Goal: Information Seeking & Learning: Learn about a topic

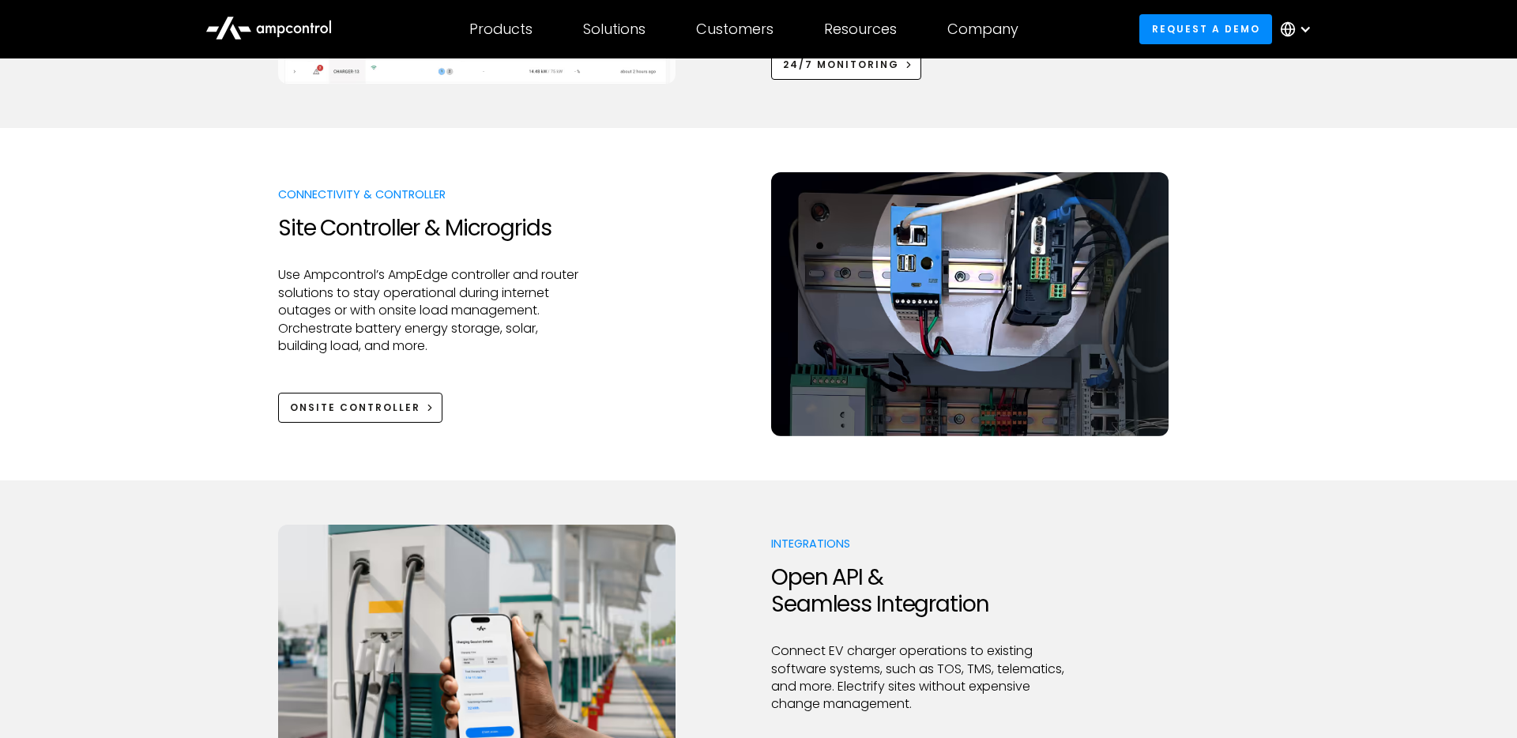
scroll to position [1630, 0]
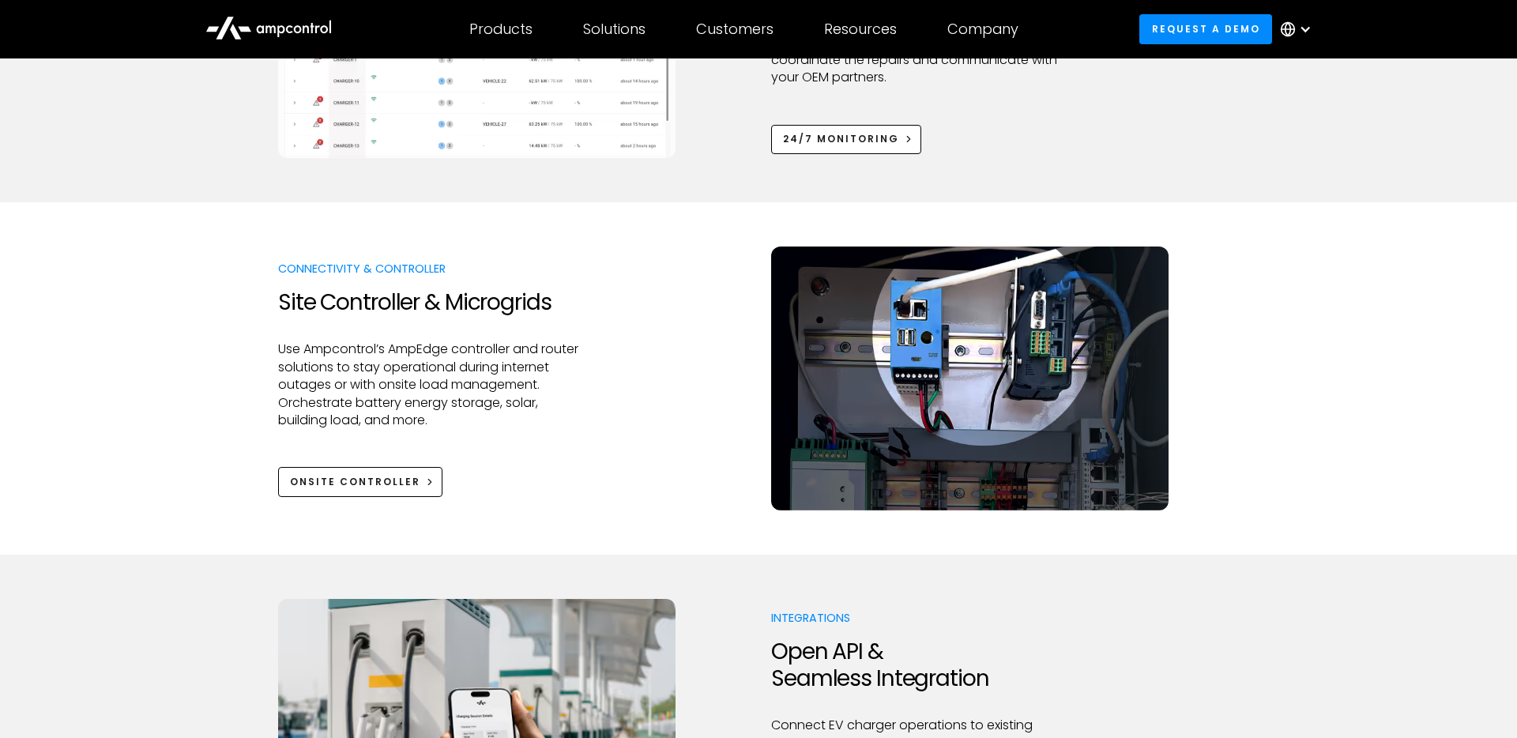
click at [666, 439] on div "Connectivity & Controller Site Controller & Microgrids Use Ampcontrol’s AmpEdge…" at bounding box center [758, 379] width 961 height 264
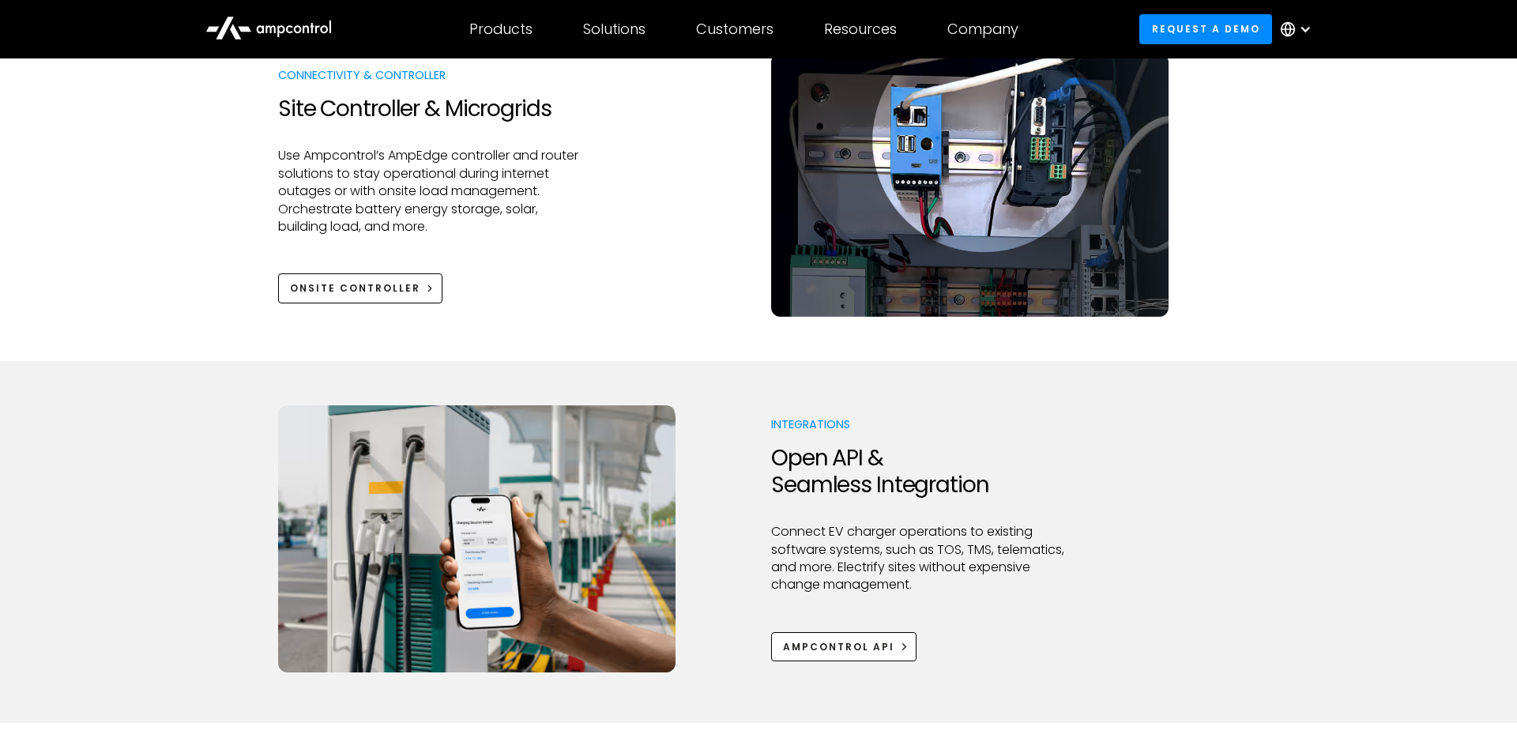
scroll to position [1889, 0]
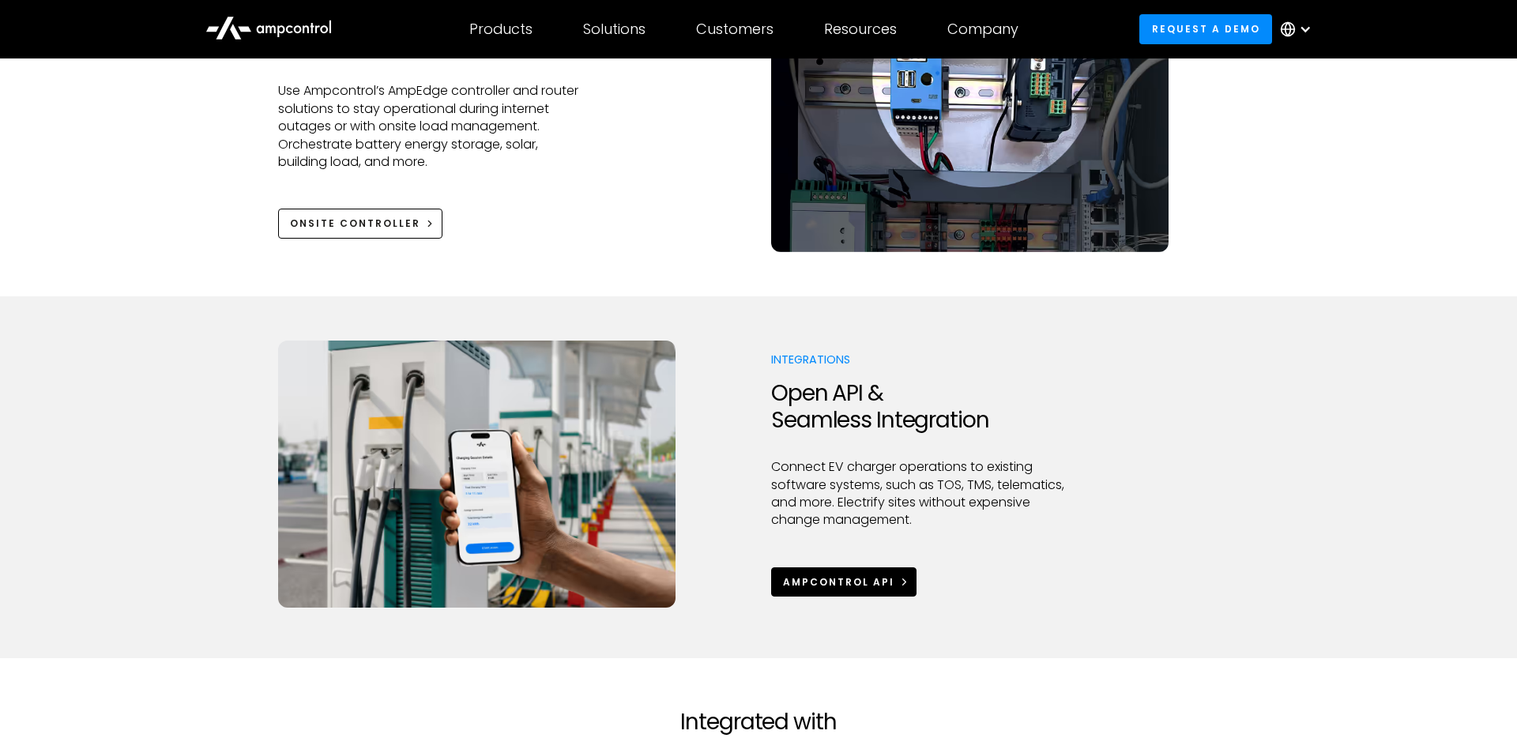
click at [890, 583] on link "Ampcontrol APi" at bounding box center [843, 581] width 145 height 29
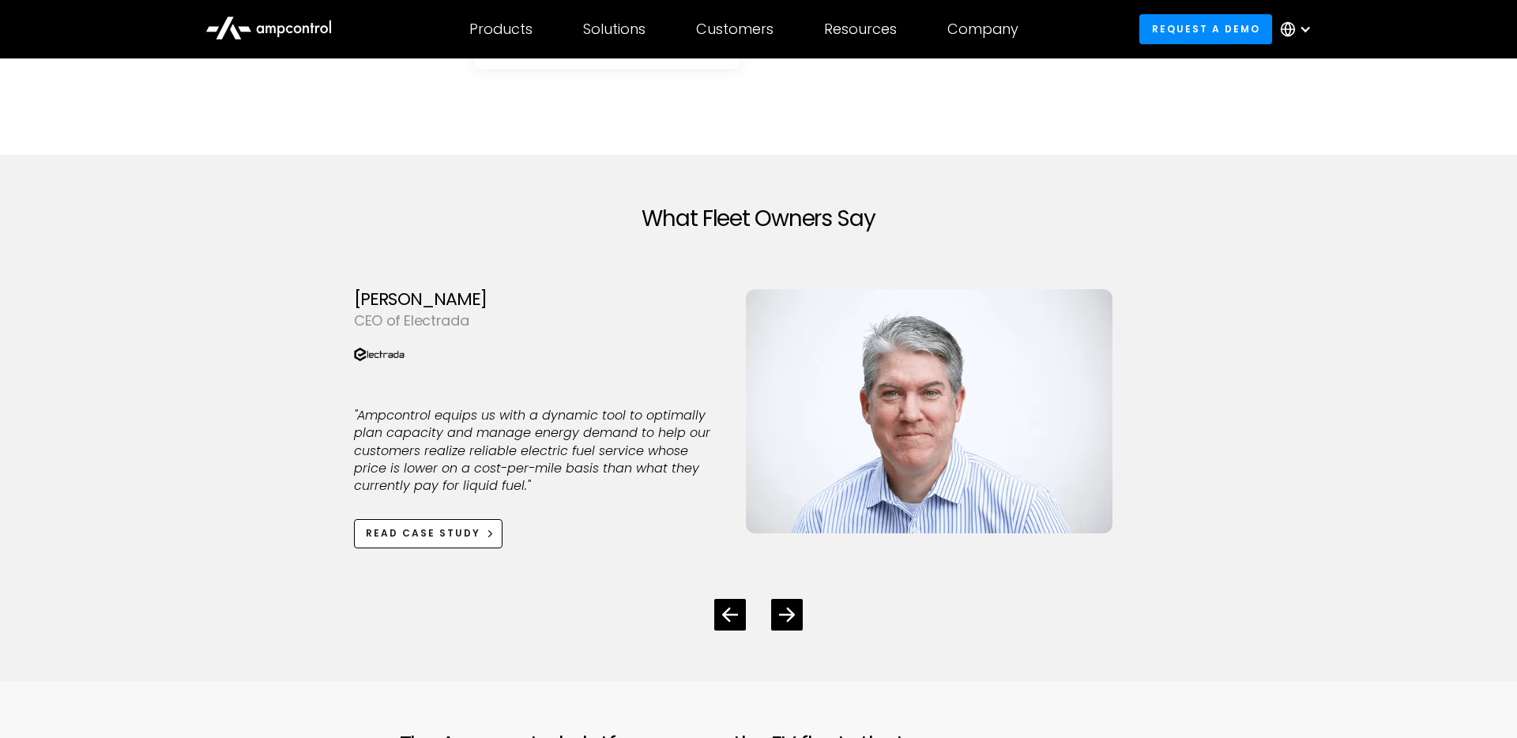
scroll to position [4315, 0]
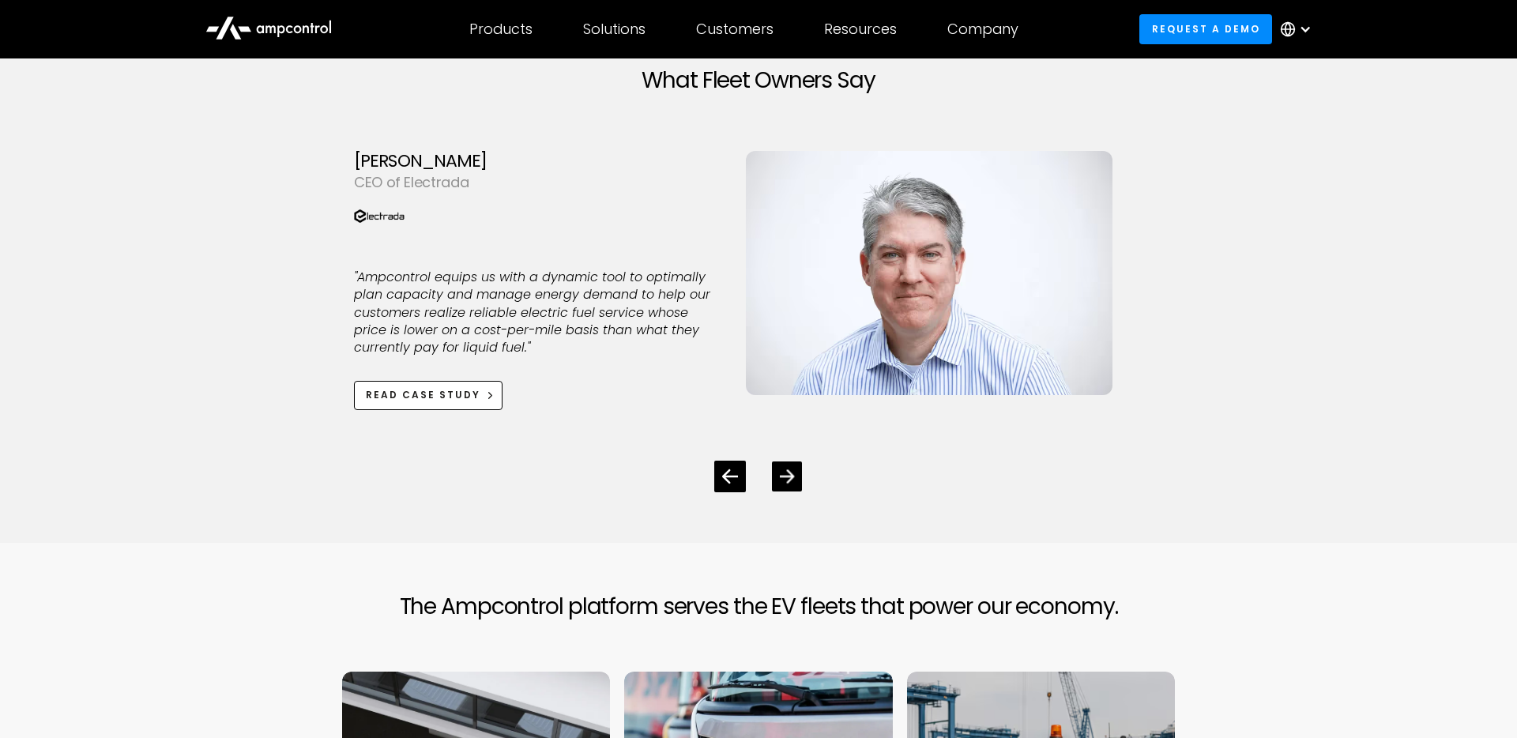
click at [782, 474] on icon "Next slide" at bounding box center [787, 476] width 15 height 15
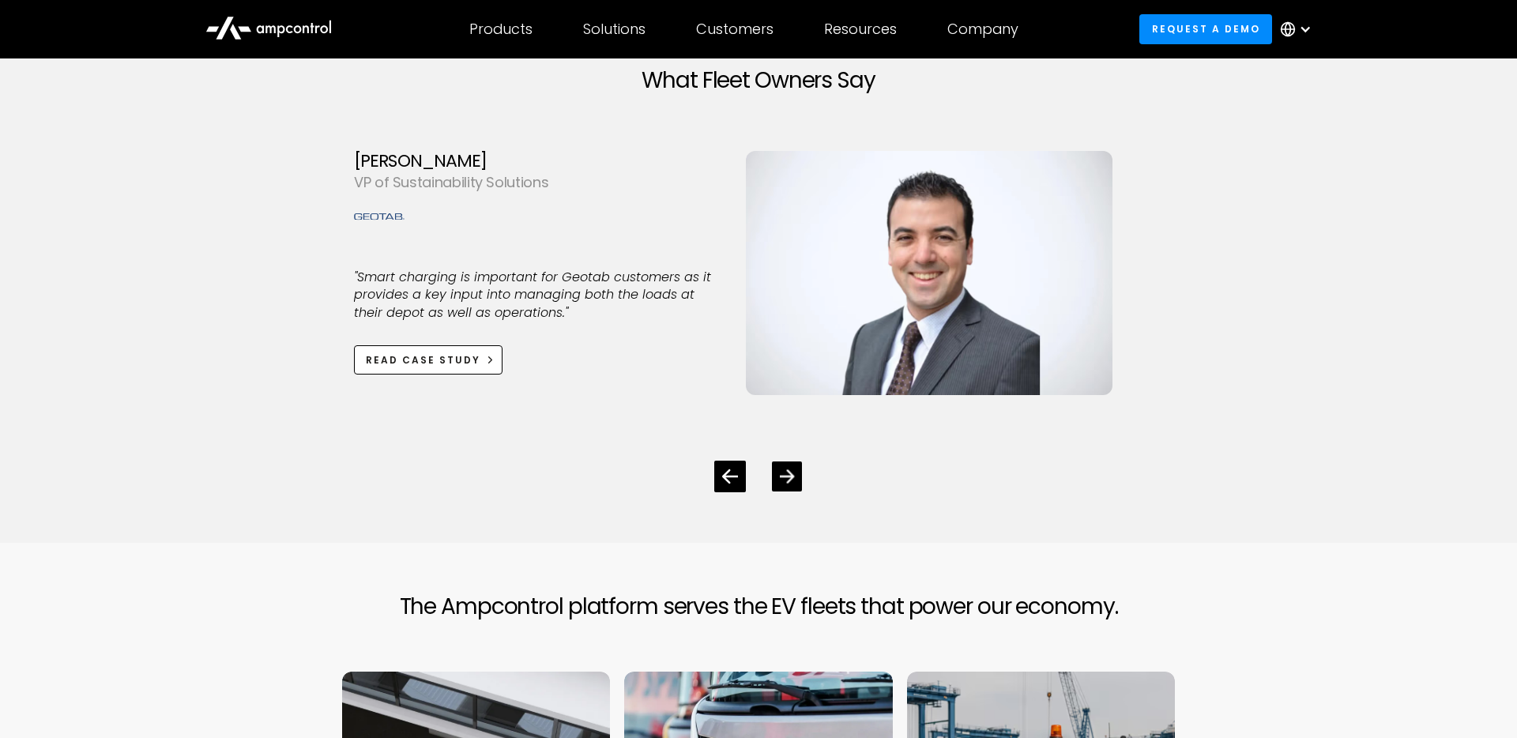
click at [782, 474] on icon "Next slide" at bounding box center [787, 476] width 15 height 15
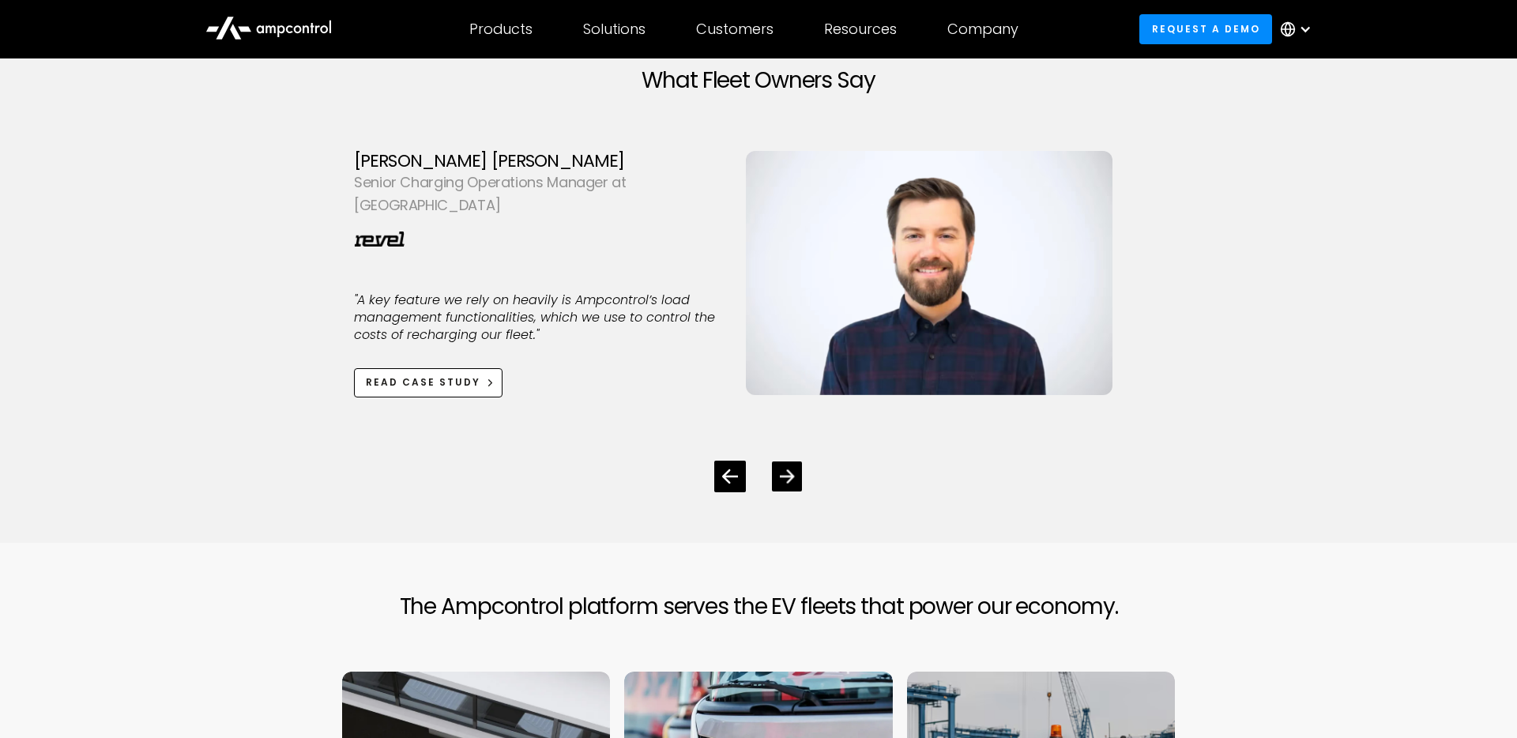
click at [788, 472] on icon "Next slide" at bounding box center [787, 475] width 15 height 13
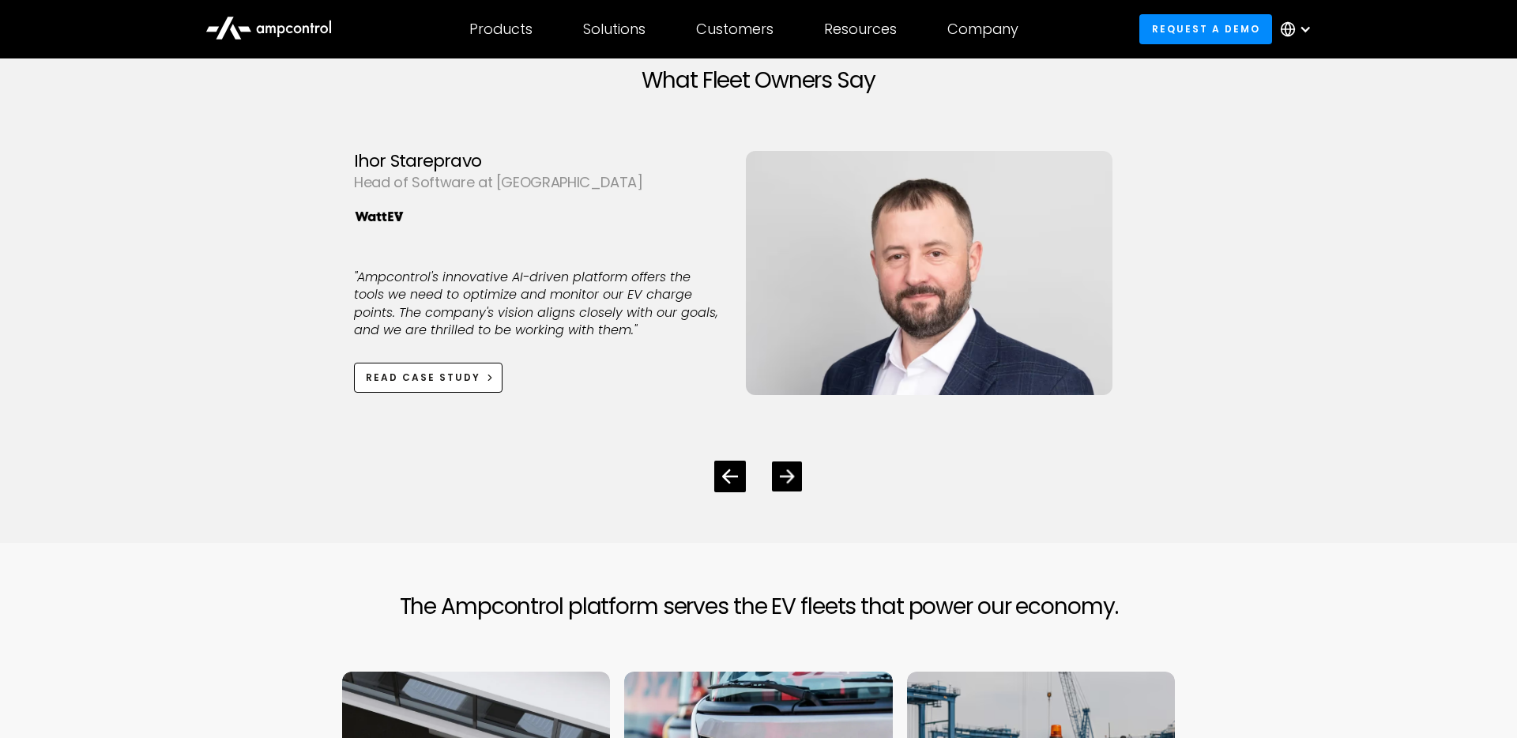
click at [788, 472] on icon "Next slide" at bounding box center [787, 475] width 15 height 13
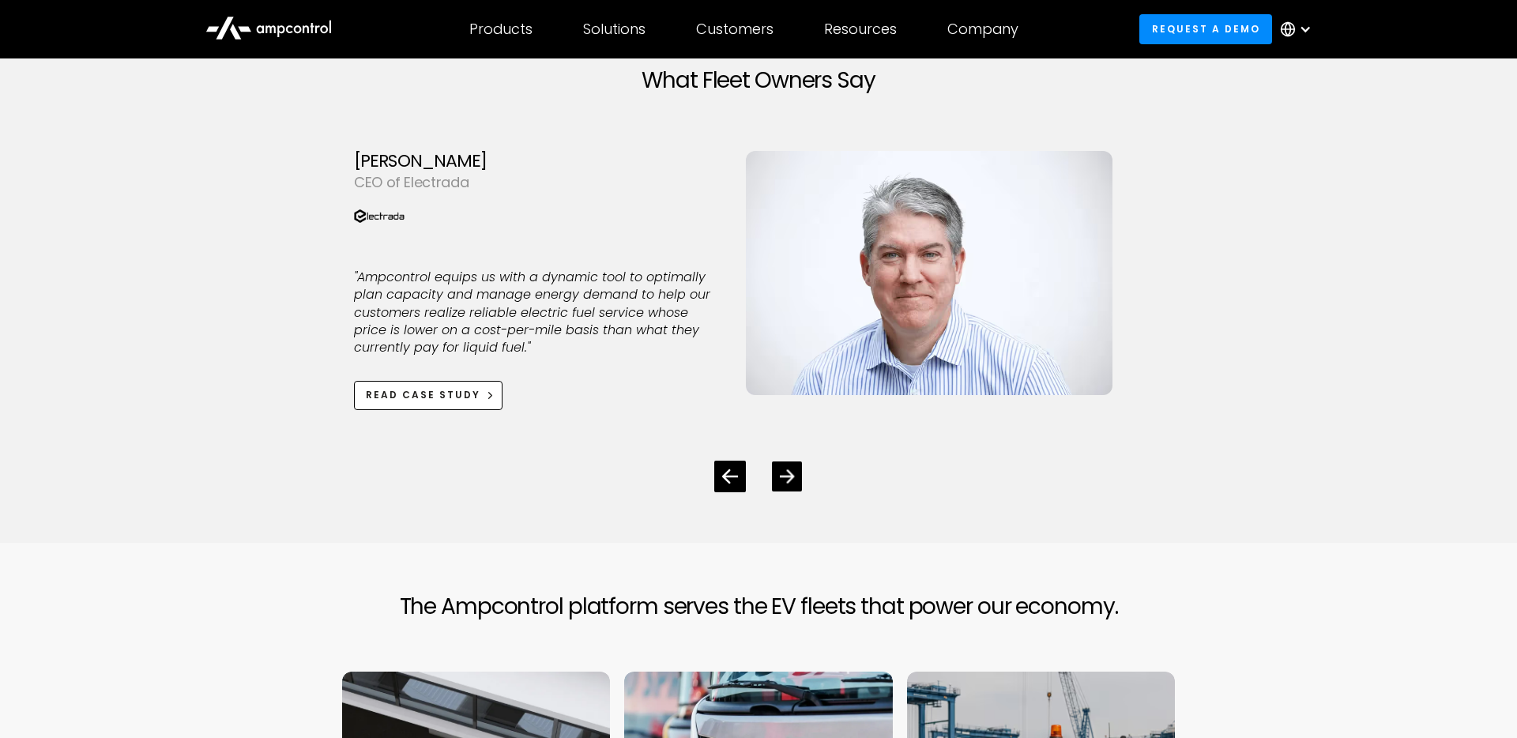
click at [788, 472] on icon "Next slide" at bounding box center [787, 475] width 15 height 13
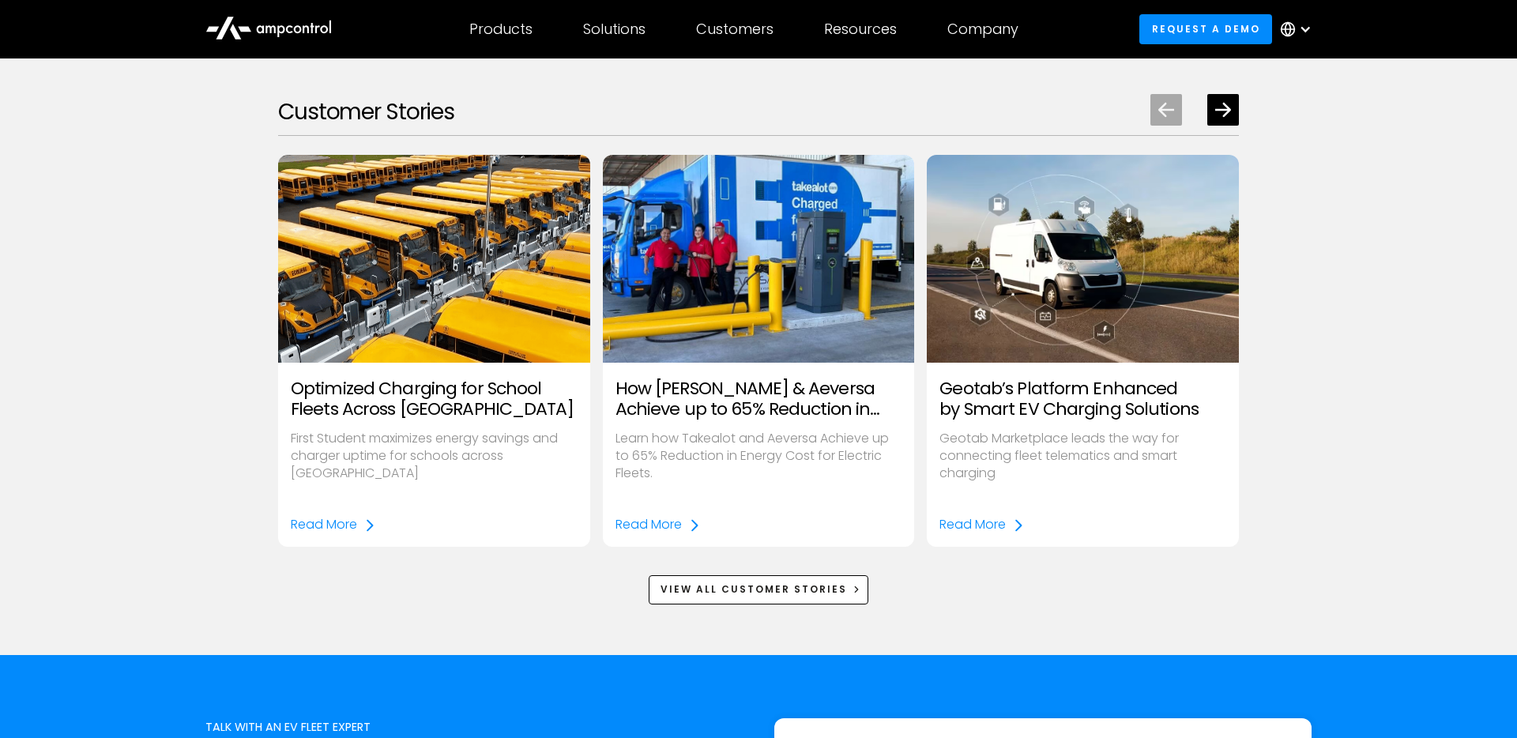
scroll to position [2055, 0]
